Goal: Task Accomplishment & Management: Use online tool/utility

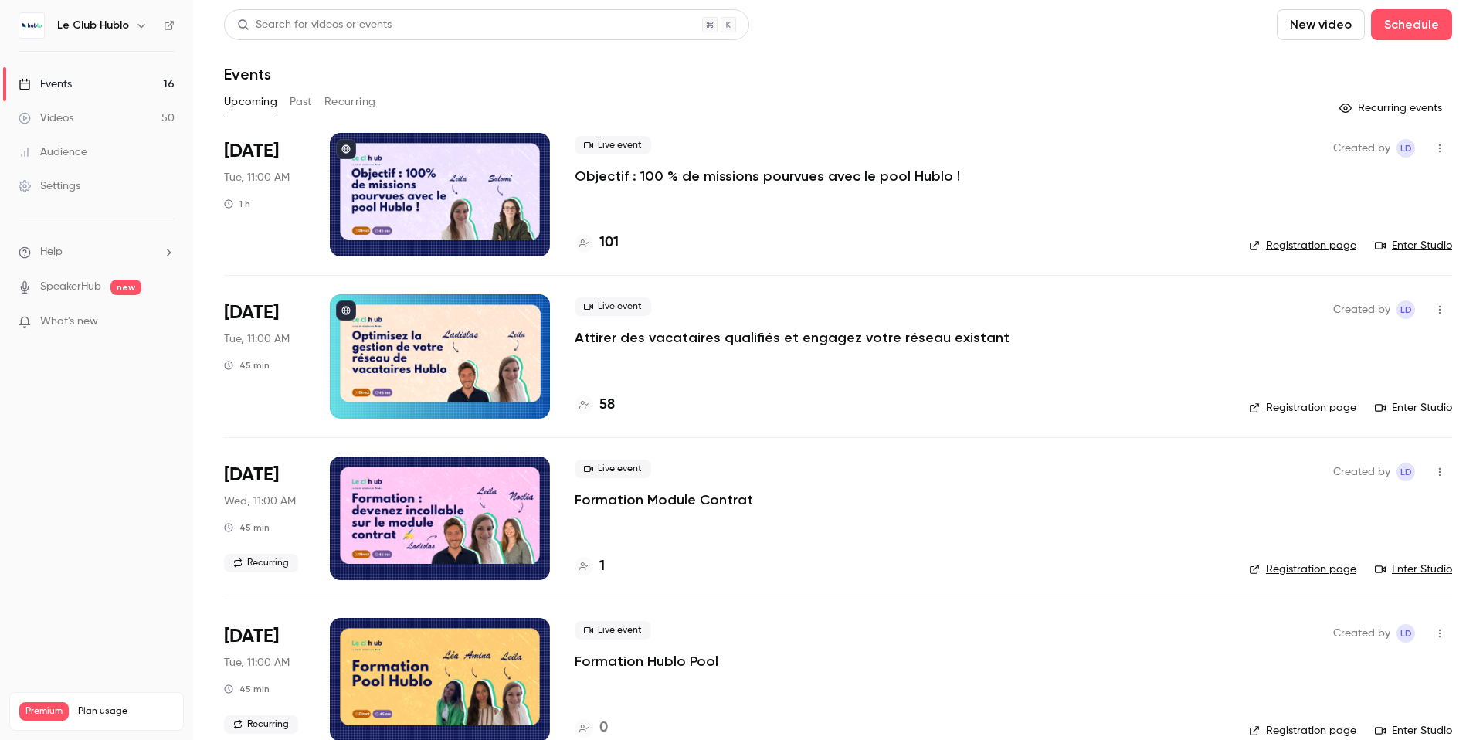
click at [813, 175] on p "Objectif : 100 % de missions pourvues avec le pool Hublo !" at bounding box center [767, 176] width 385 height 19
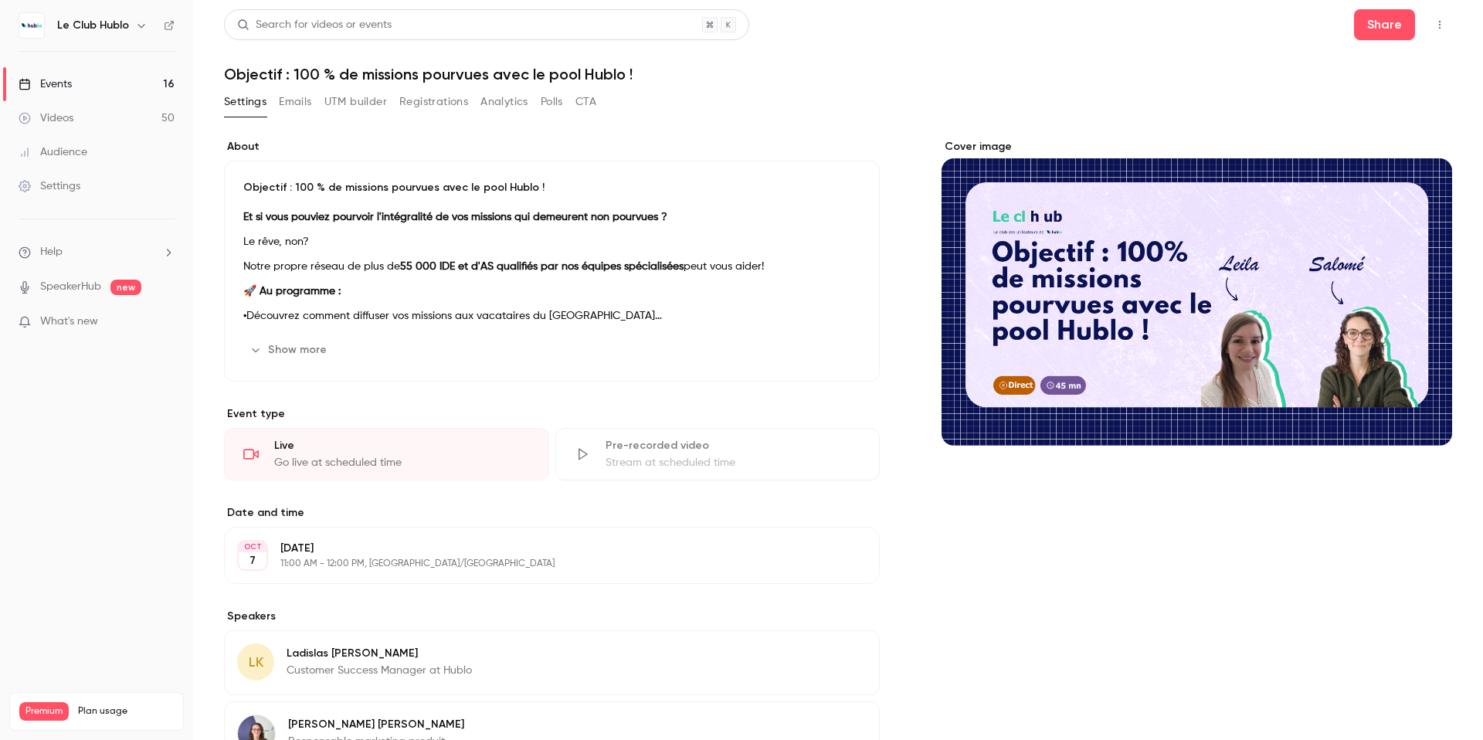
scroll to position [192, 0]
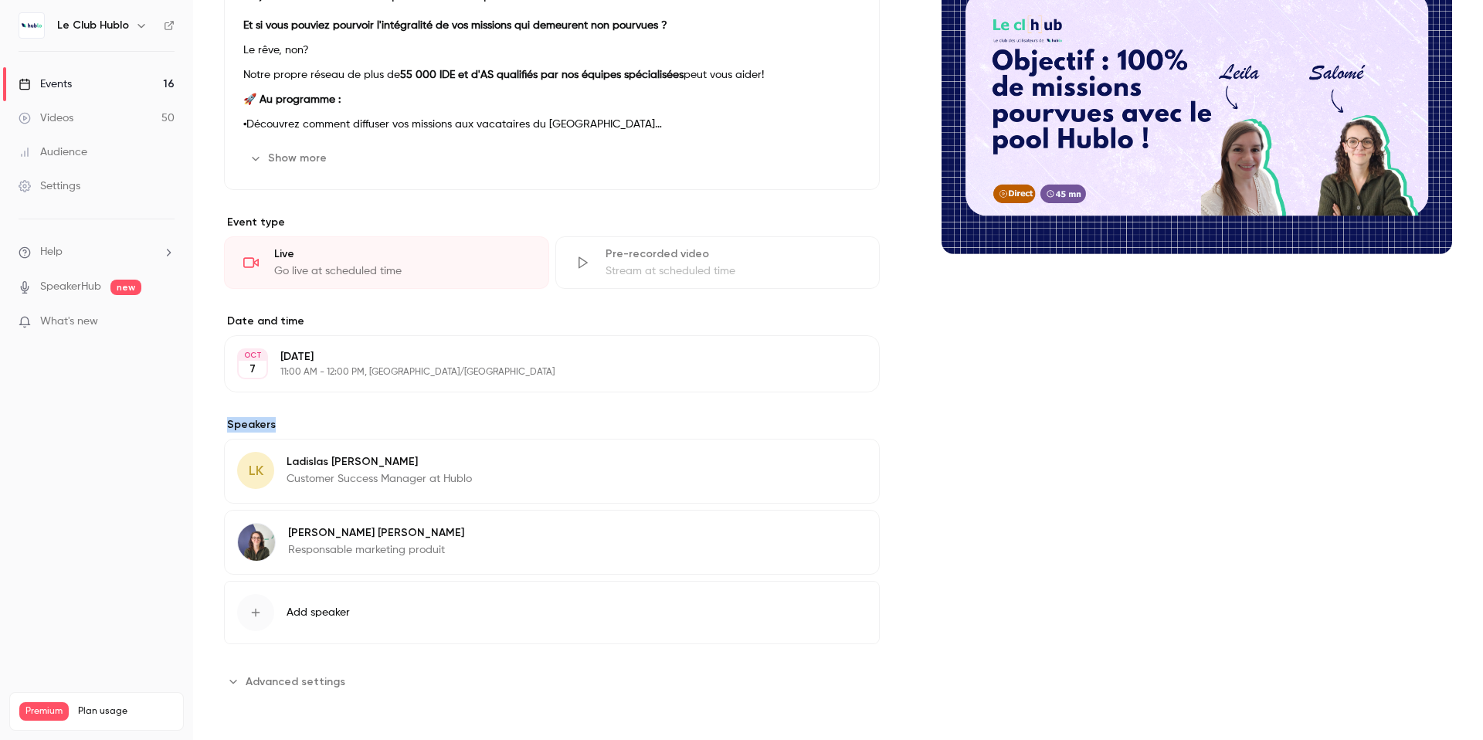
drag, startPoint x: 298, startPoint y: 423, endPoint x: 215, endPoint y: 423, distance: 83.4
click at [215, 423] on main "Search for videos or events Share Objectif : 100 % de missions pourvues avec le…" at bounding box center [838, 370] width 1290 height 740
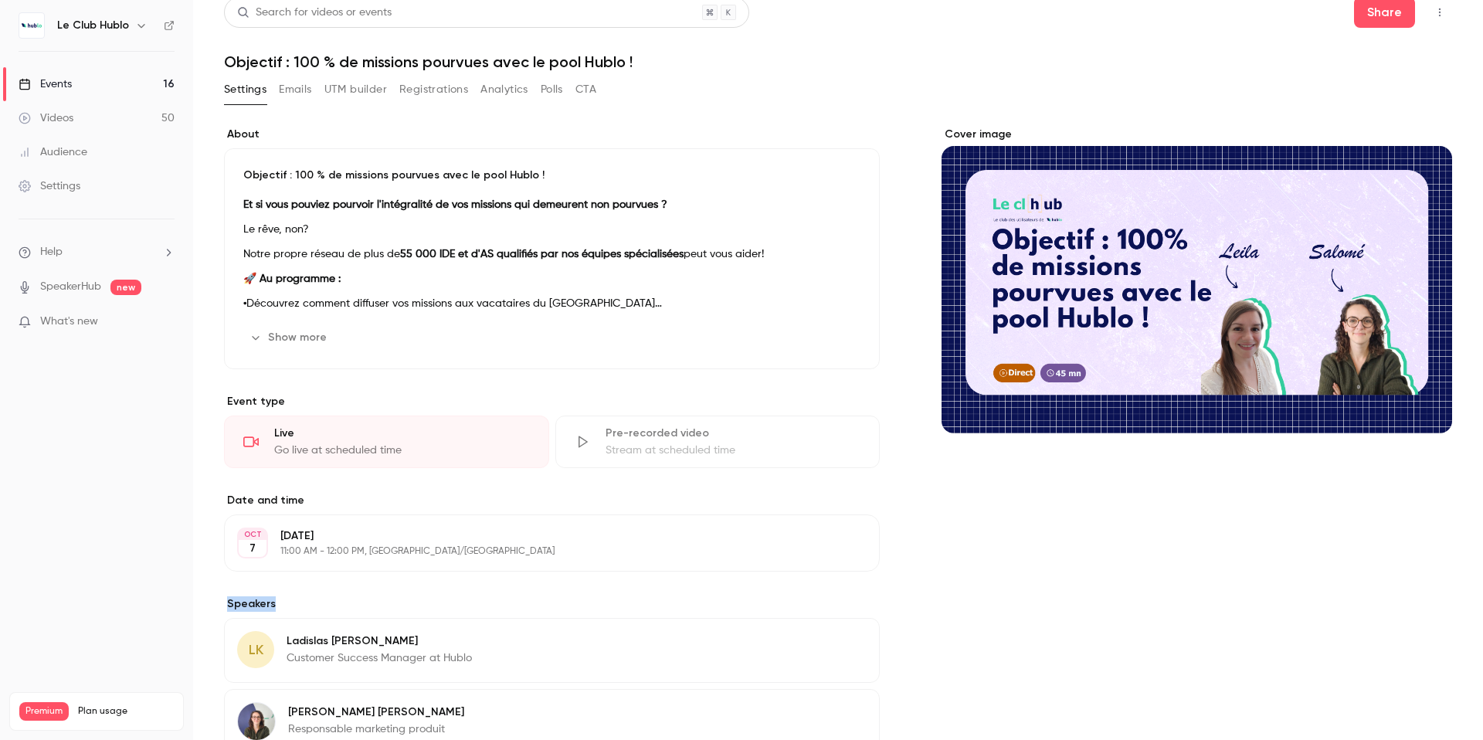
scroll to position [0, 0]
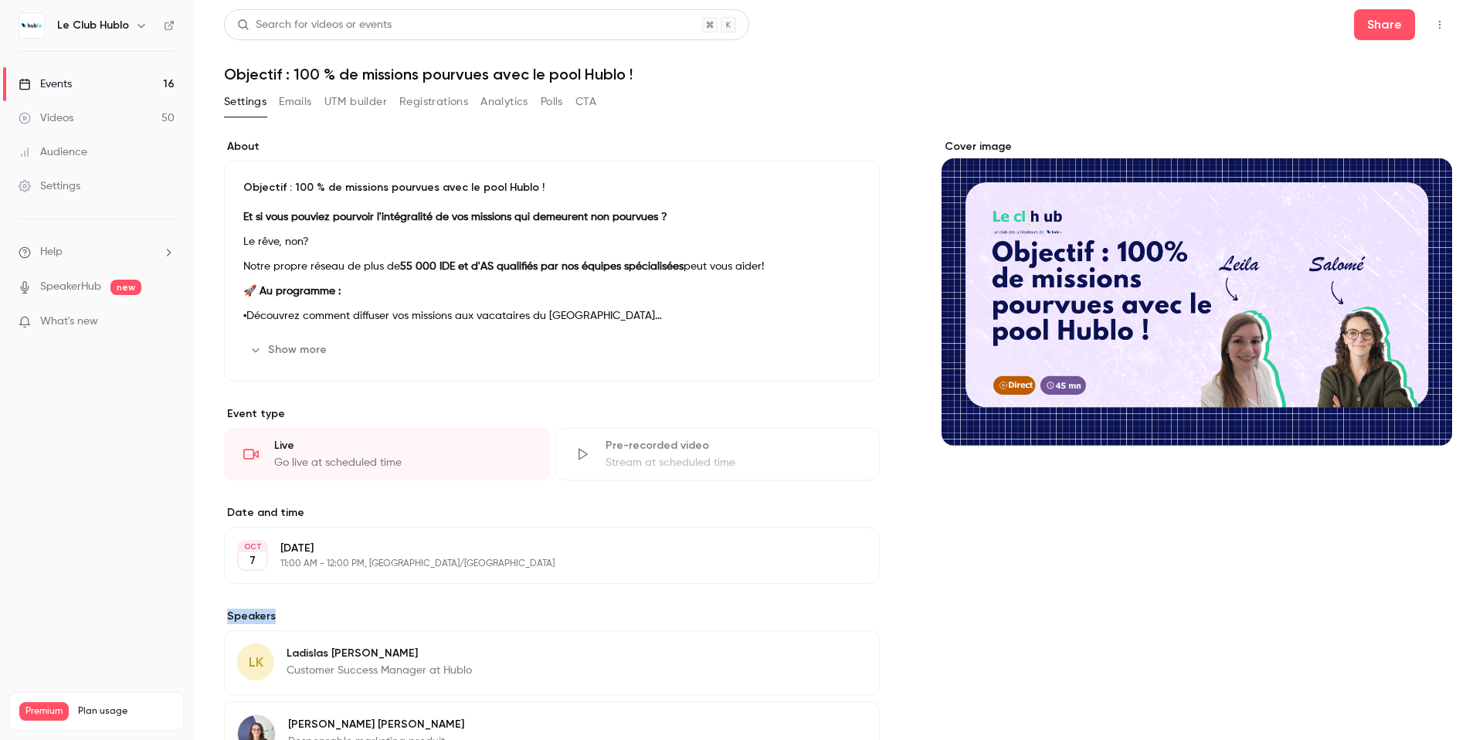
click at [456, 101] on button "Registrations" at bounding box center [433, 102] width 69 height 25
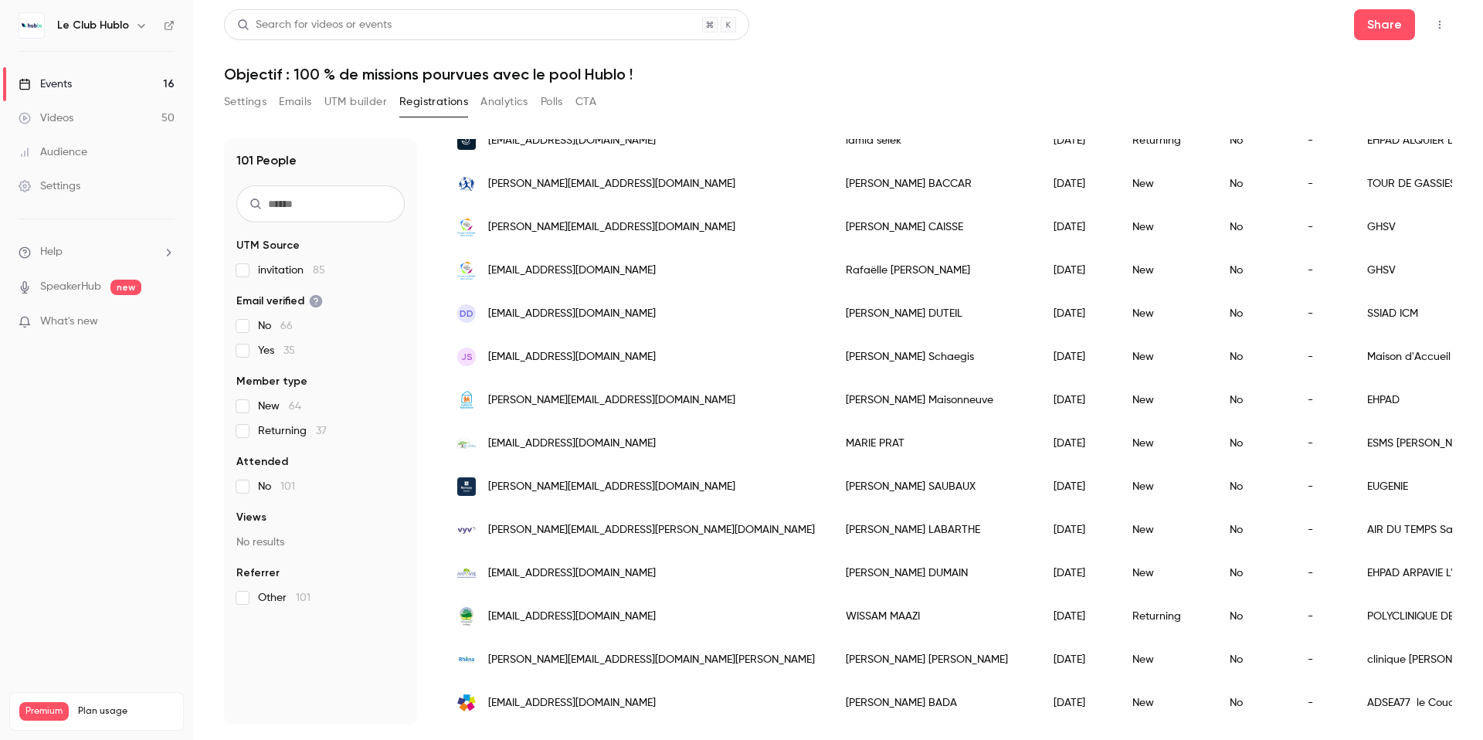
scroll to position [1736, 0]
drag, startPoint x: 239, startPoint y: 101, endPoint x: 294, endPoint y: 111, distance: 55.7
click at [239, 101] on button "Settings" at bounding box center [245, 102] width 42 height 25
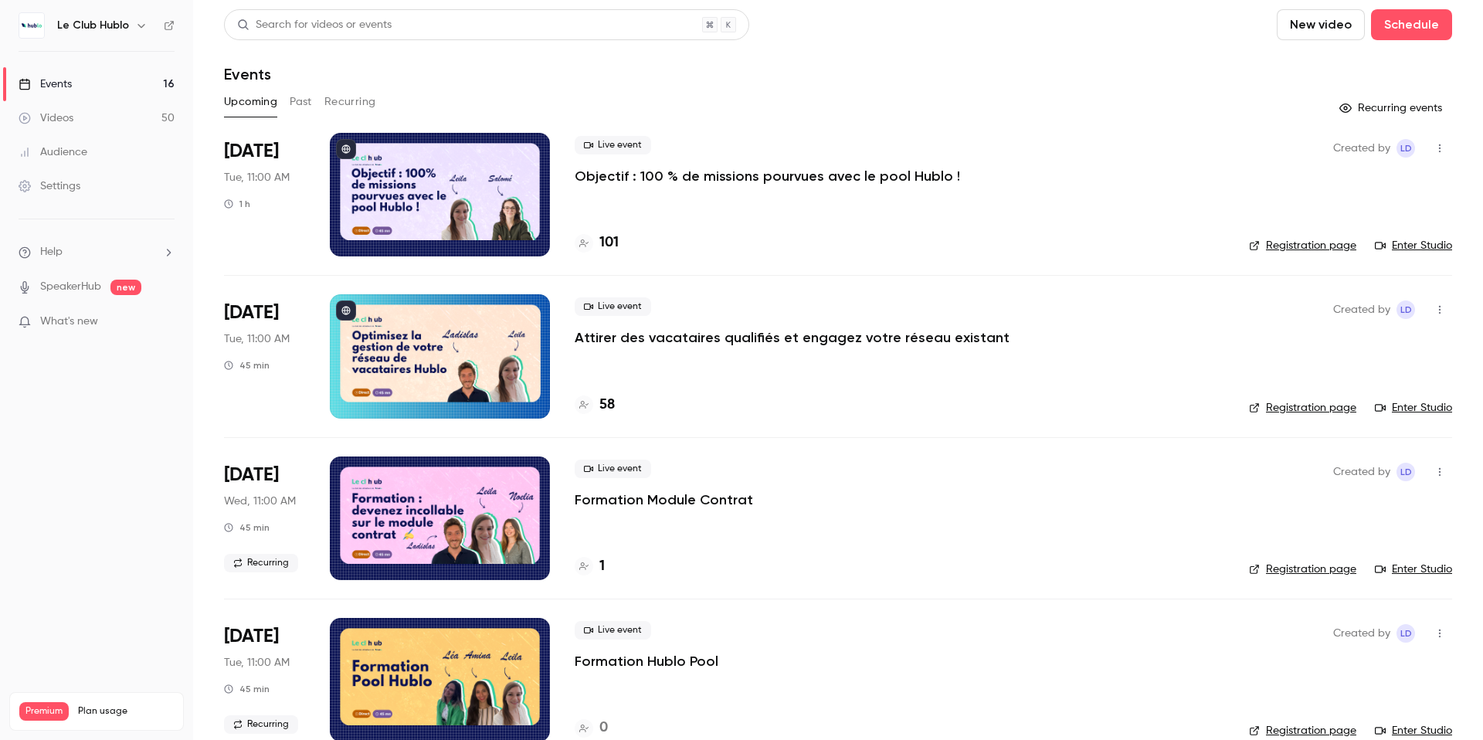
click at [750, 175] on p "Objectif : 100 % de missions pourvues avec le pool Hublo !" at bounding box center [767, 176] width 385 height 19
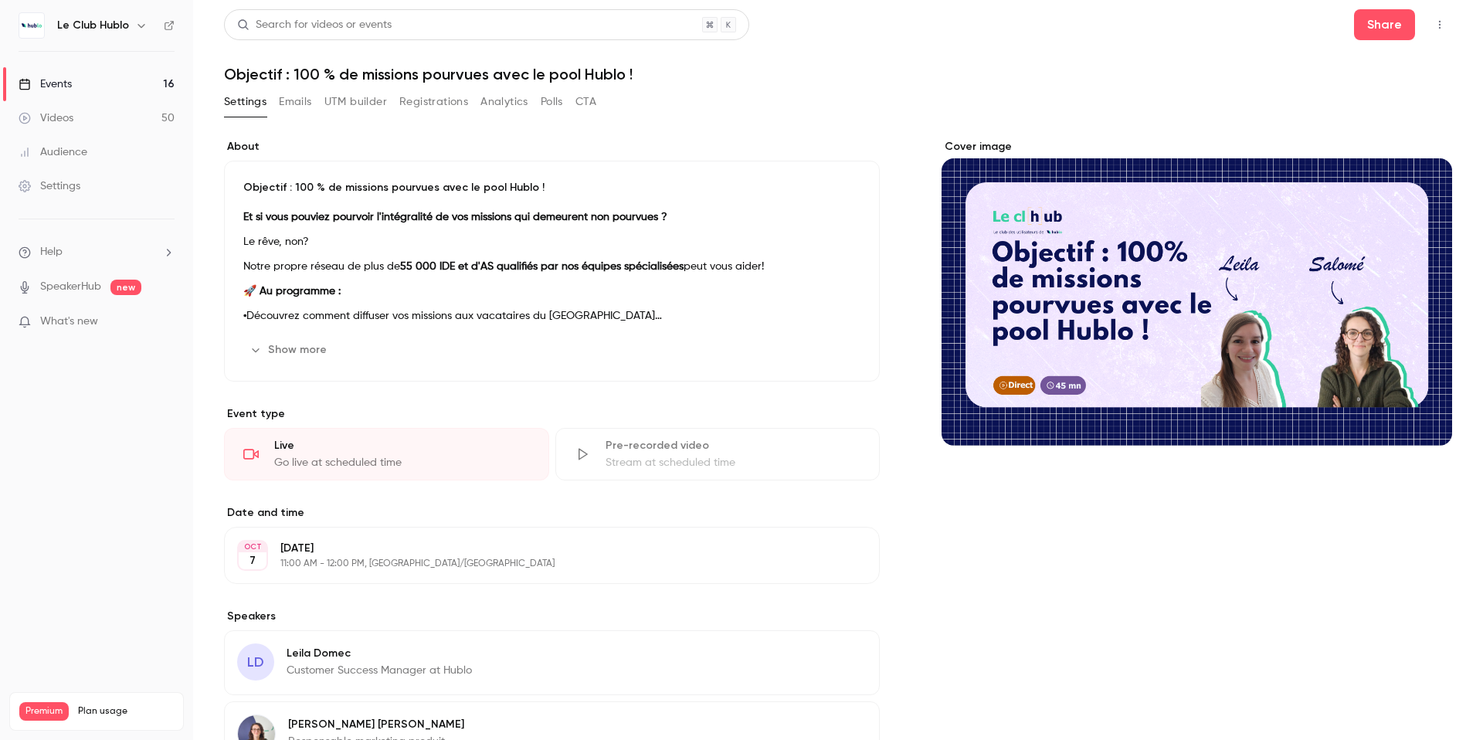
click at [1433, 25] on icon "button" at bounding box center [1439, 24] width 12 height 11
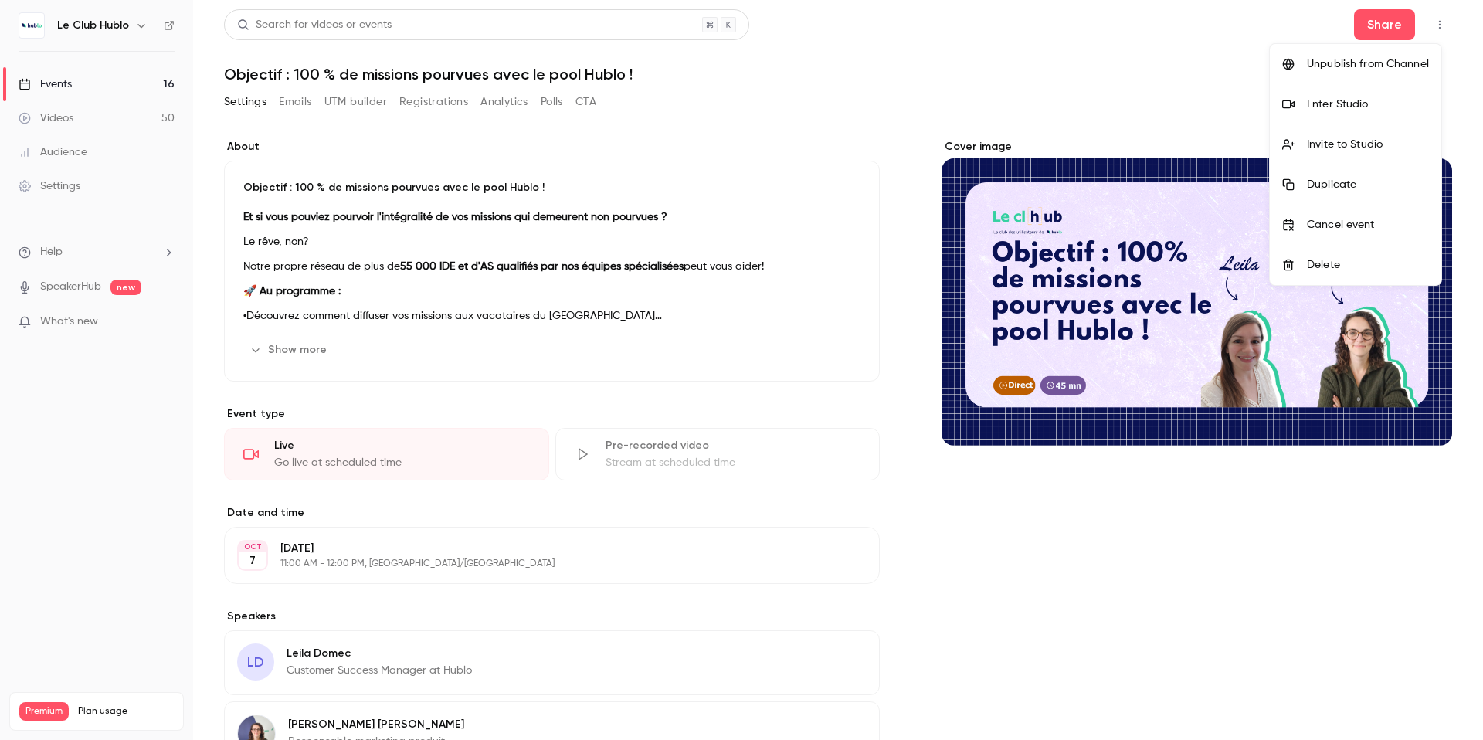
click at [1361, 103] on div "Enter Studio" at bounding box center [1368, 104] width 122 height 15
